Goal: Transaction & Acquisition: Purchase product/service

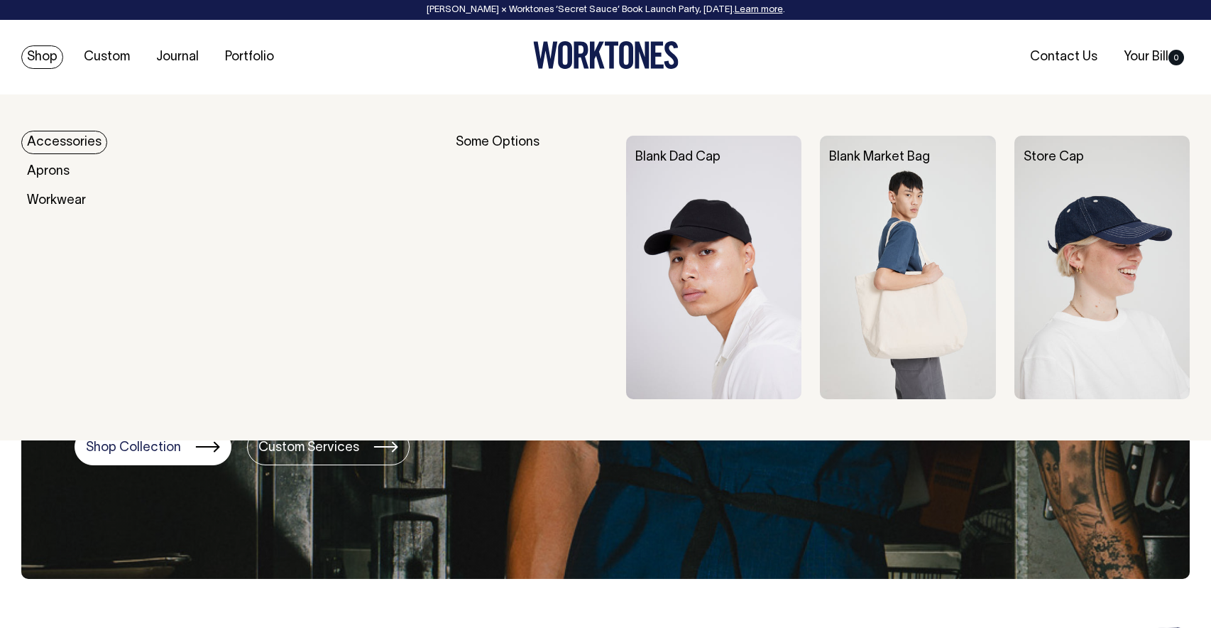
click at [51, 143] on link "Accessories" at bounding box center [64, 142] width 86 height 23
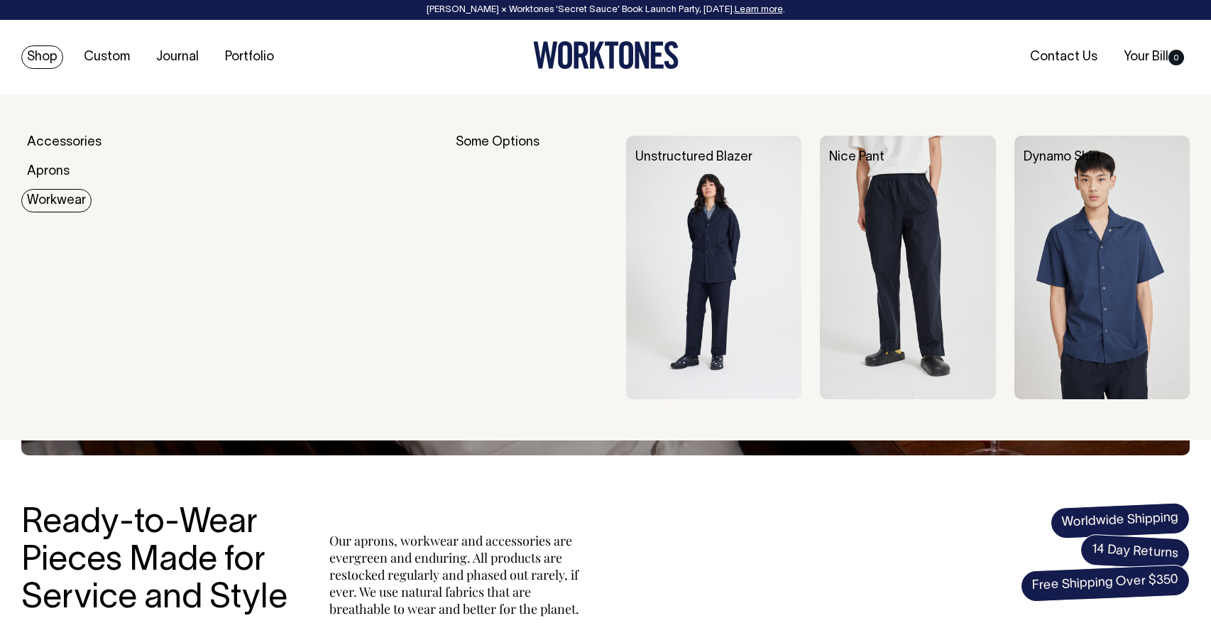
click at [39, 206] on link "Workwear" at bounding box center [56, 200] width 70 height 23
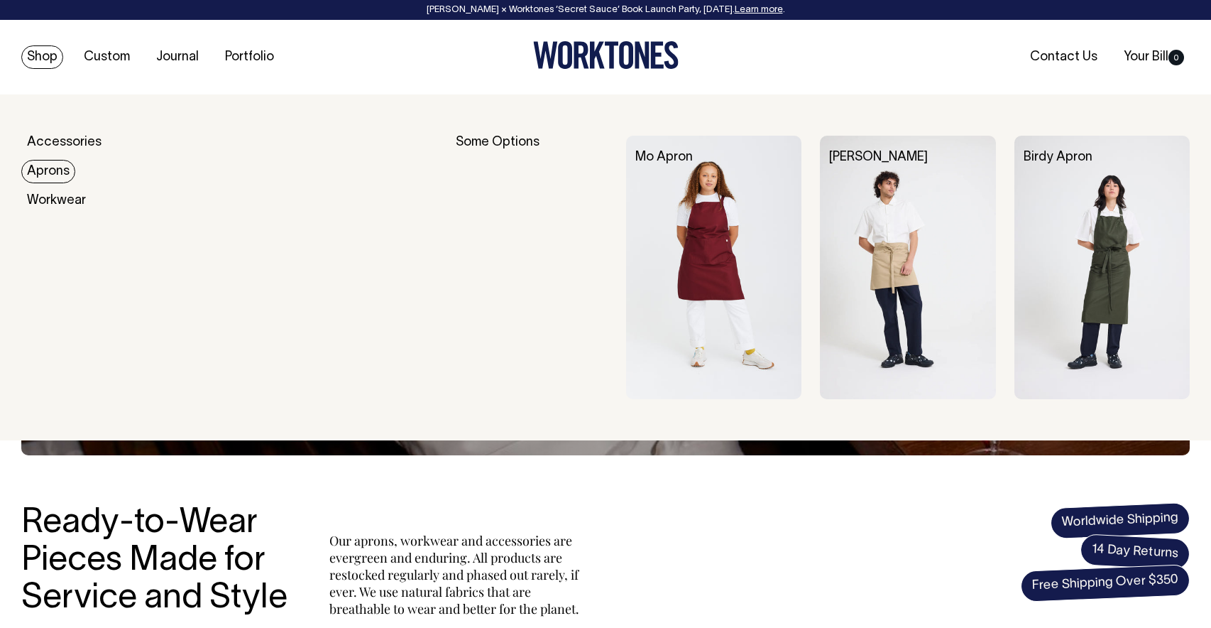
click at [498, 144] on div "Some Options" at bounding box center [532, 267] width 152 height 263
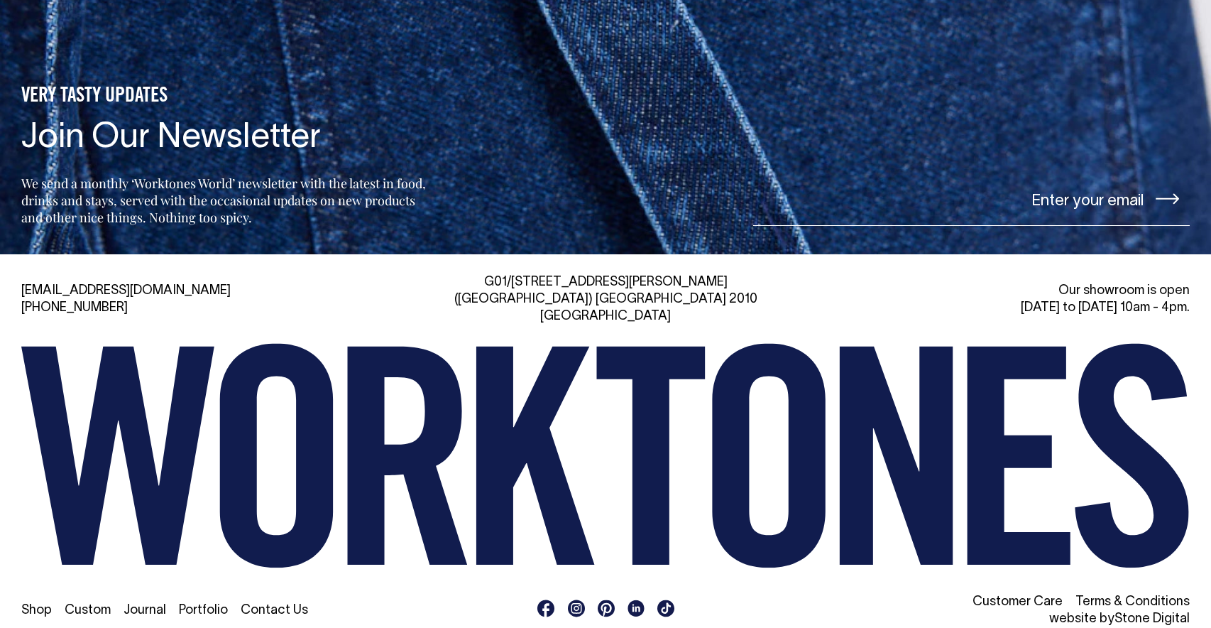
scroll to position [1658, 0]
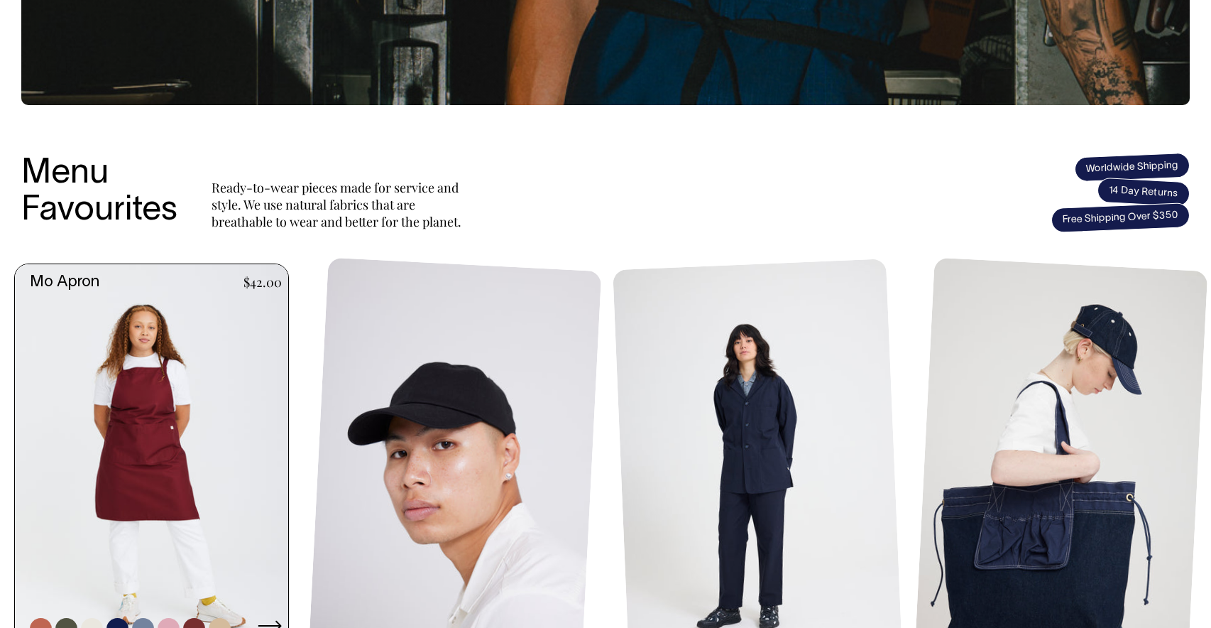
click at [127, 468] on link at bounding box center [156, 469] width 282 height 410
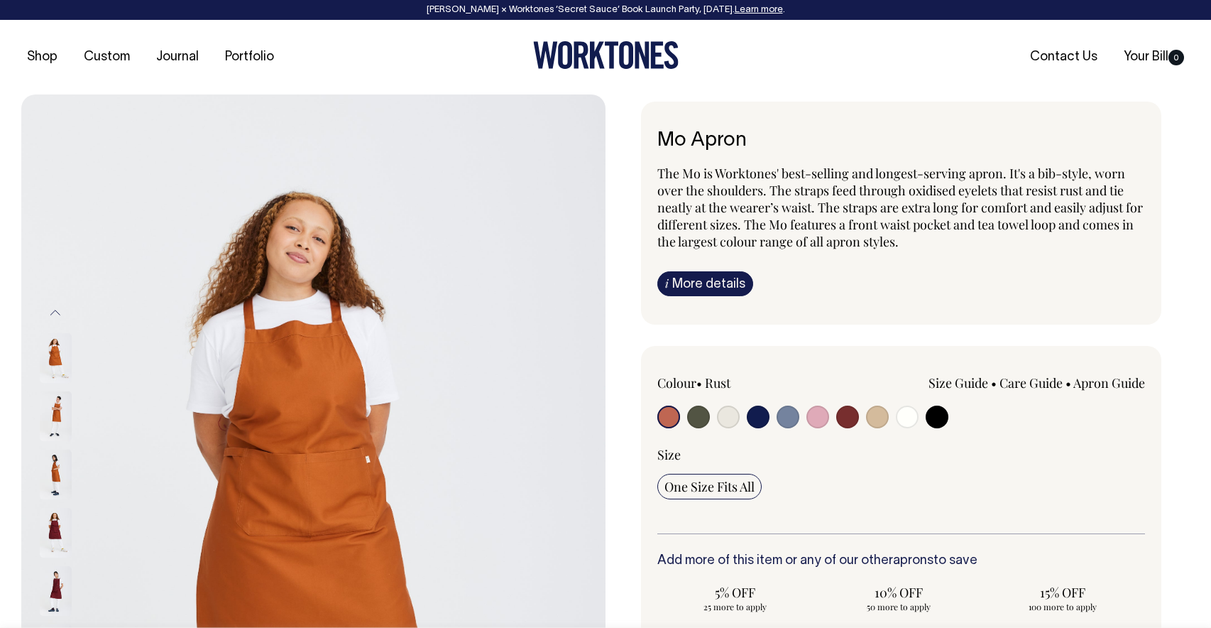
click at [840, 420] on input "radio" at bounding box center [847, 416] width 23 height 23
radio input "true"
select select "Burgundy"
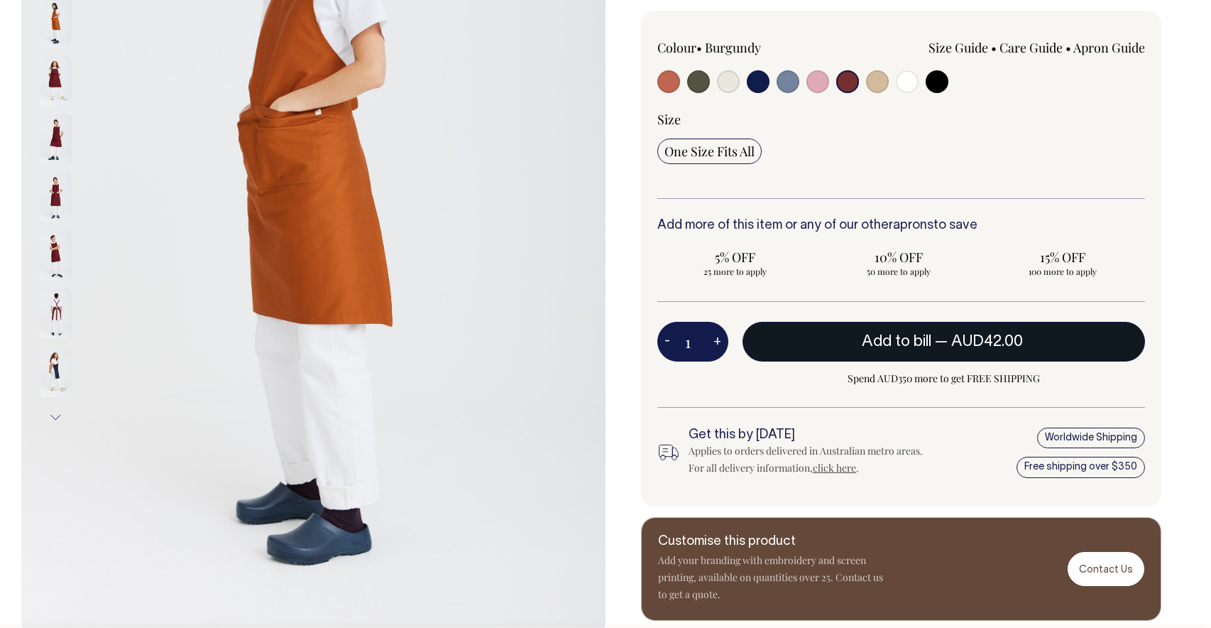
scroll to position [336, 0]
